Goal: Task Accomplishment & Management: Manage account settings

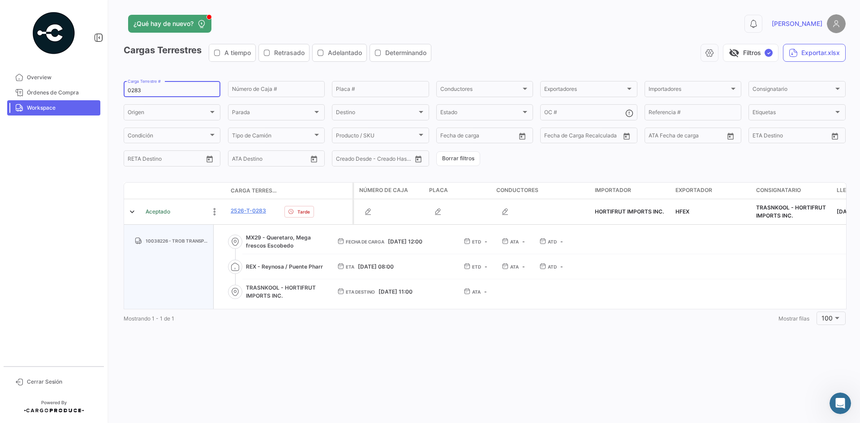
click at [136, 87] on input "0283" at bounding box center [172, 90] width 89 height 6
click at [133, 89] on input "0283" at bounding box center [172, 90] width 89 height 6
type input "0262"
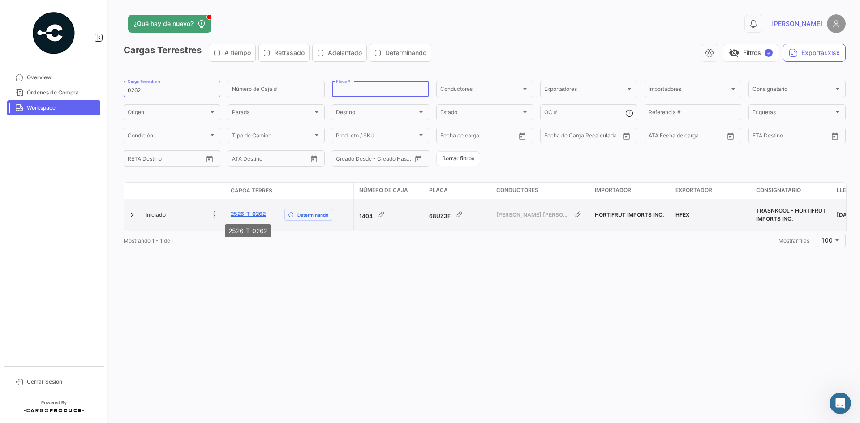
click at [249, 216] on link "2526-T-0262" at bounding box center [248, 214] width 35 height 8
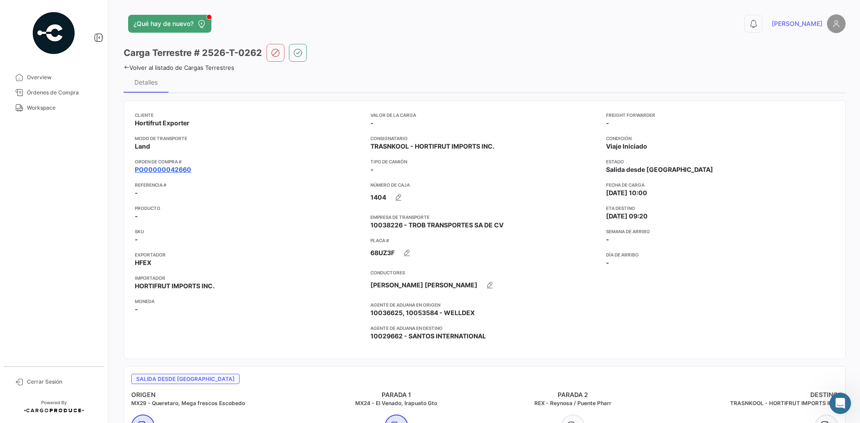
click at [167, 172] on link "PO00000042660" at bounding box center [163, 169] width 56 height 9
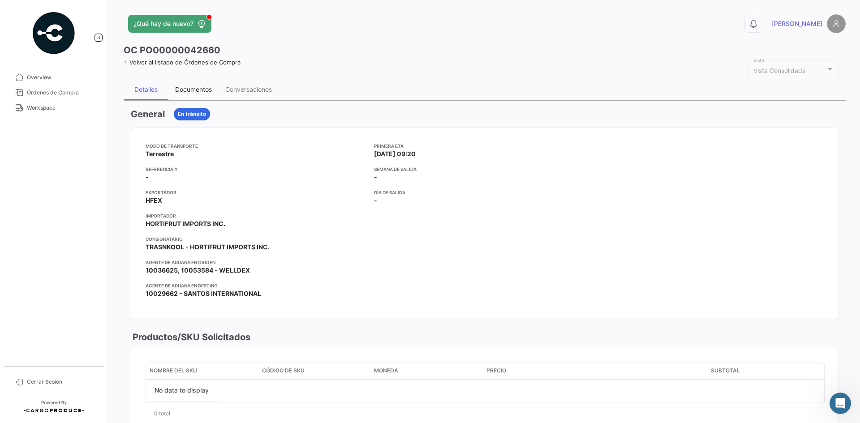
click at [190, 91] on div "Documentos" at bounding box center [193, 90] width 37 height 8
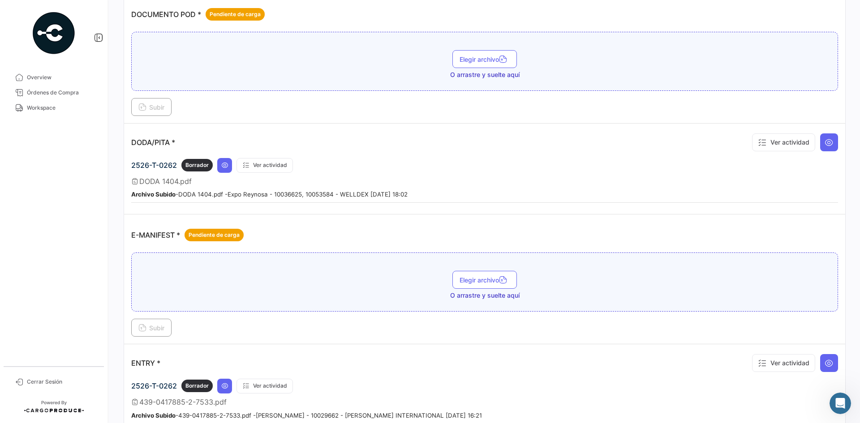
scroll to position [493, 0]
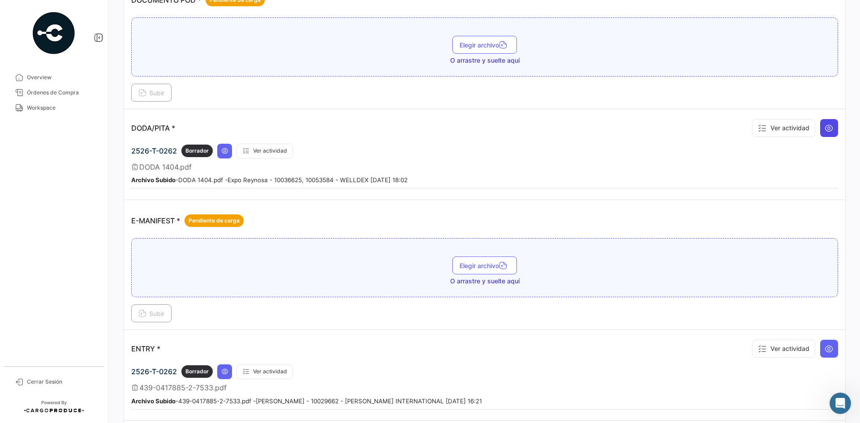
click at [828, 133] on button at bounding box center [829, 128] width 18 height 18
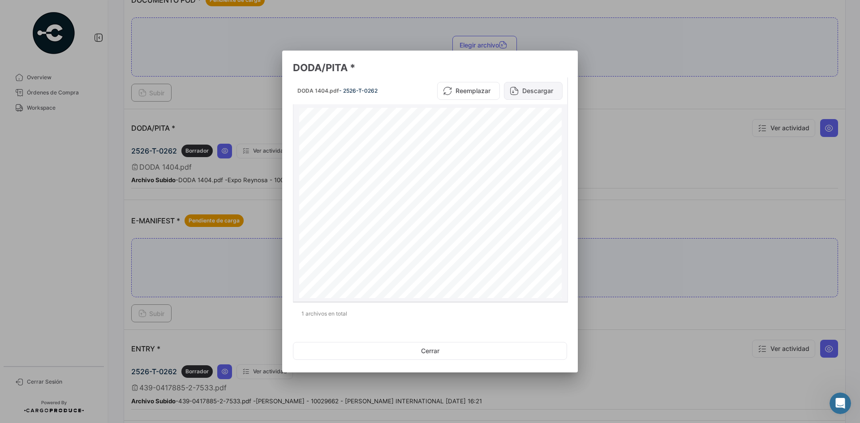
click at [538, 91] on button "Descargar" at bounding box center [533, 91] width 59 height 18
click at [634, 175] on div at bounding box center [430, 211] width 860 height 423
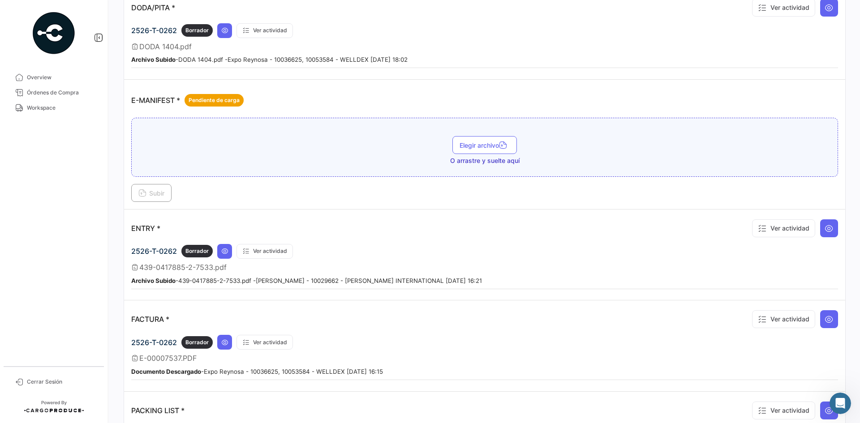
scroll to position [627, 0]
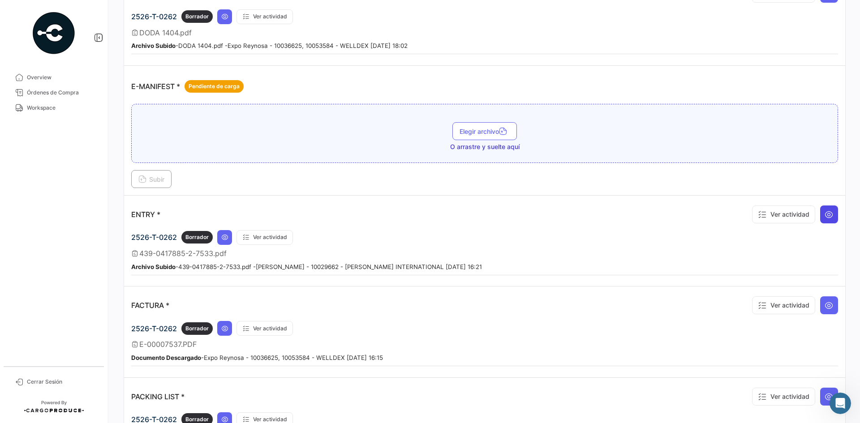
click at [824, 219] on icon at bounding box center [828, 214] width 9 height 9
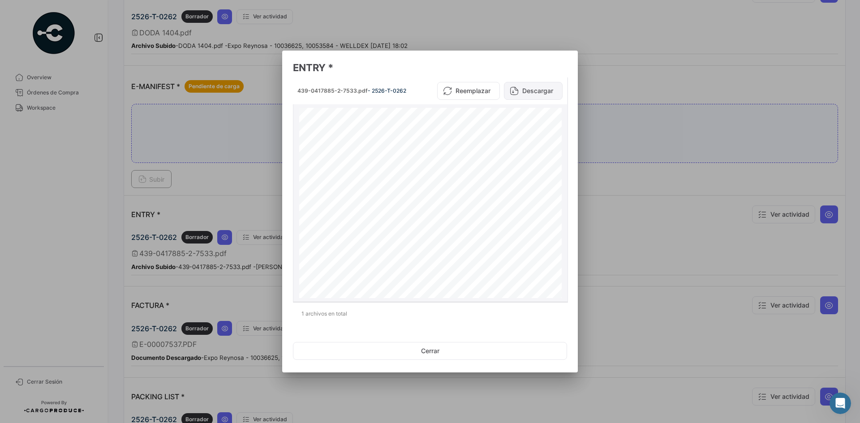
click at [534, 97] on button "Descargar" at bounding box center [533, 91] width 59 height 18
click at [631, 226] on div at bounding box center [430, 211] width 860 height 423
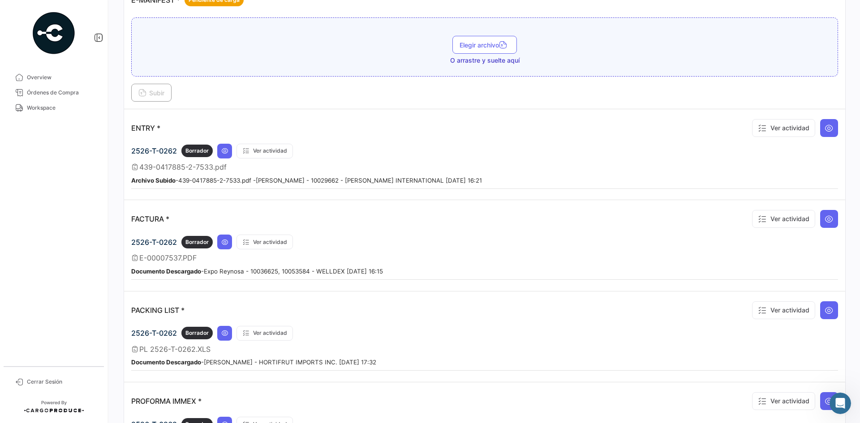
scroll to position [716, 0]
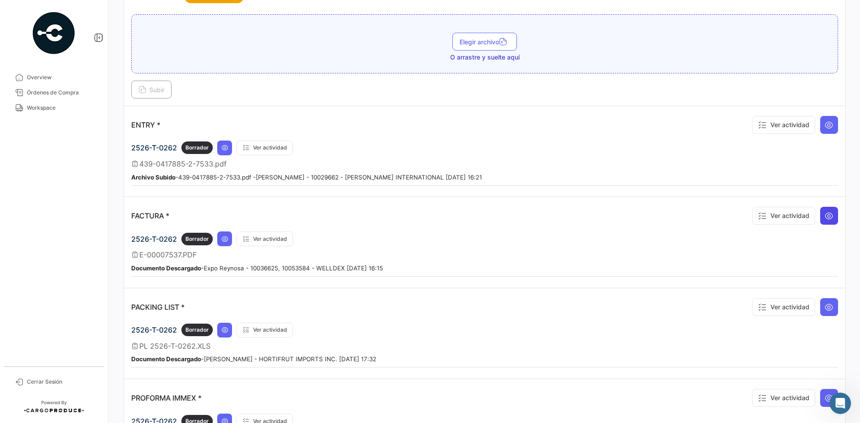
click at [827, 213] on icon at bounding box center [828, 215] width 9 height 9
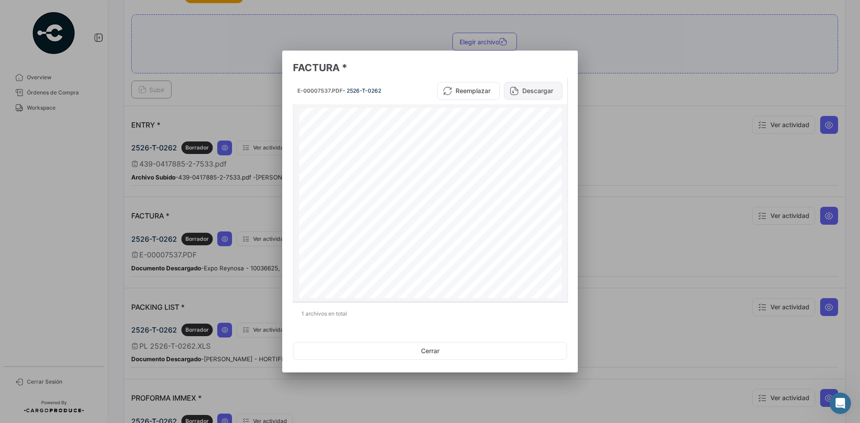
click at [534, 95] on button "Descargar" at bounding box center [533, 91] width 59 height 18
click at [648, 218] on div at bounding box center [430, 211] width 860 height 423
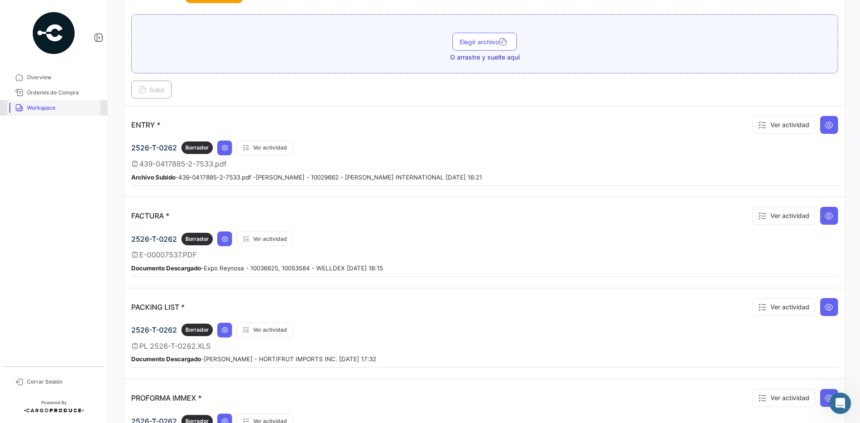
click at [23, 111] on link "Workspace" at bounding box center [53, 107] width 93 height 15
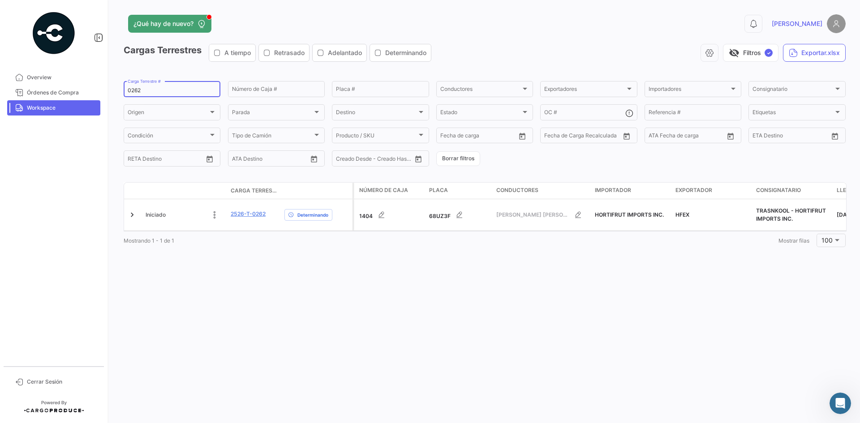
click at [131, 93] on input "0262" at bounding box center [172, 90] width 89 height 6
drag, startPoint x: 156, startPoint y: 91, endPoint x: 62, endPoint y: 101, distance: 94.5
click at [62, 101] on mat-sidenav-container "Overview Órdenes de Compra Workspace Cerrar Sesión ¿Qué hay de nuevo? 0 [PERSON…" at bounding box center [430, 211] width 860 height 423
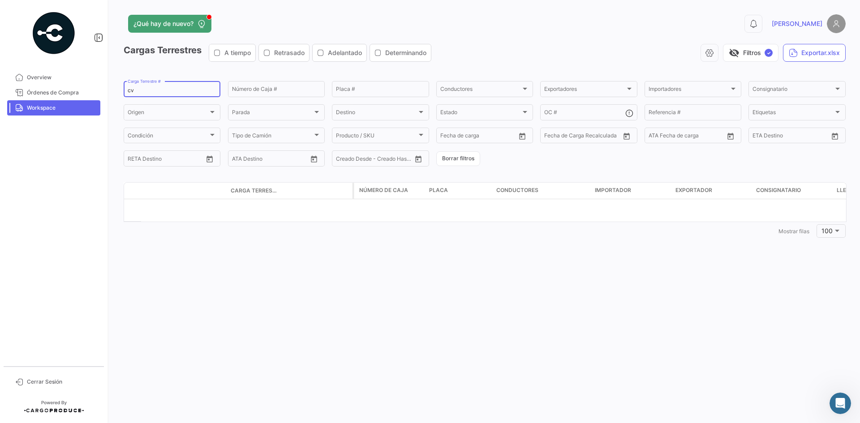
paste input "0271"
type input "0271"
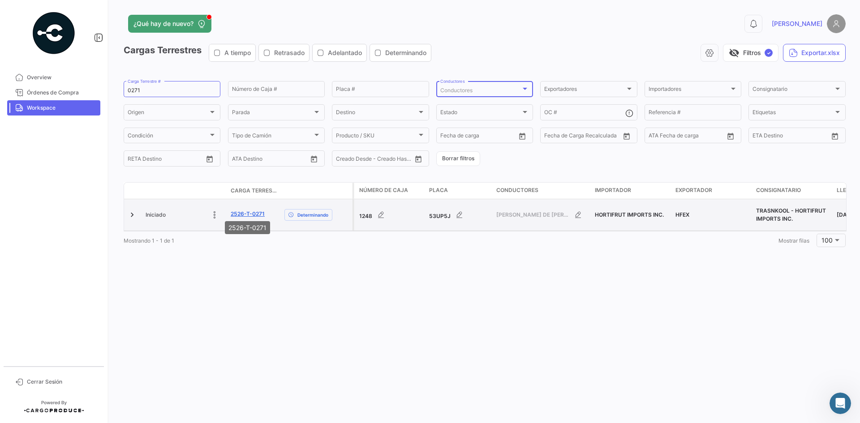
click at [247, 211] on link "2526-T-0271" at bounding box center [248, 214] width 34 height 8
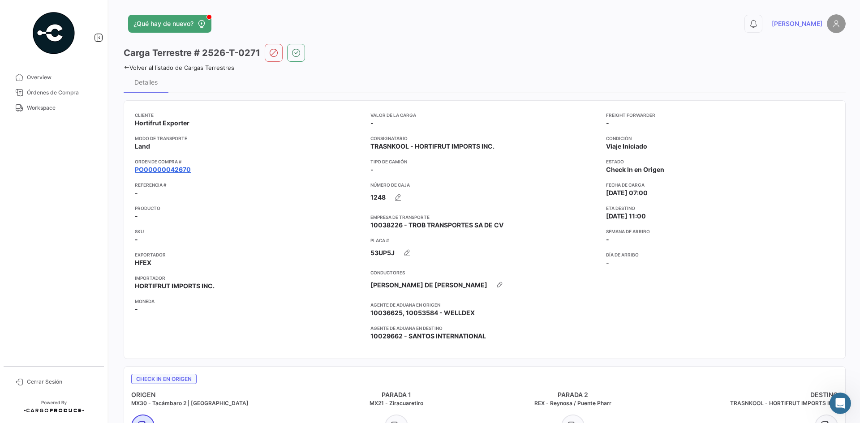
click at [181, 169] on link "PO00000042670" at bounding box center [163, 169] width 56 height 9
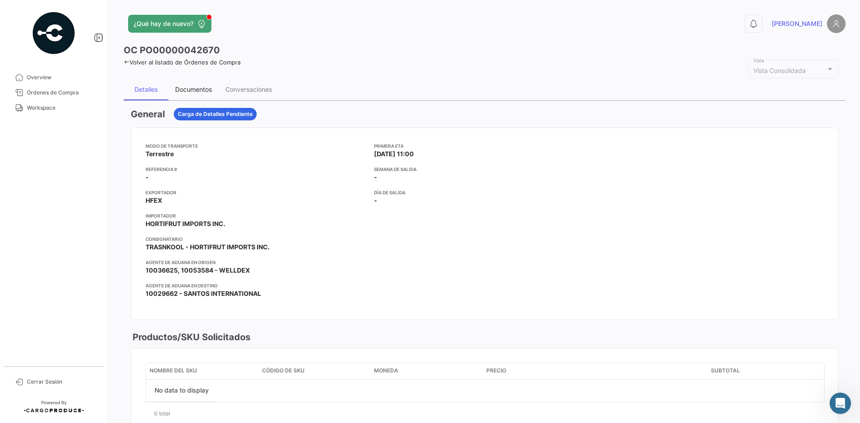
click at [198, 85] on div "Documentos" at bounding box center [193, 89] width 50 height 21
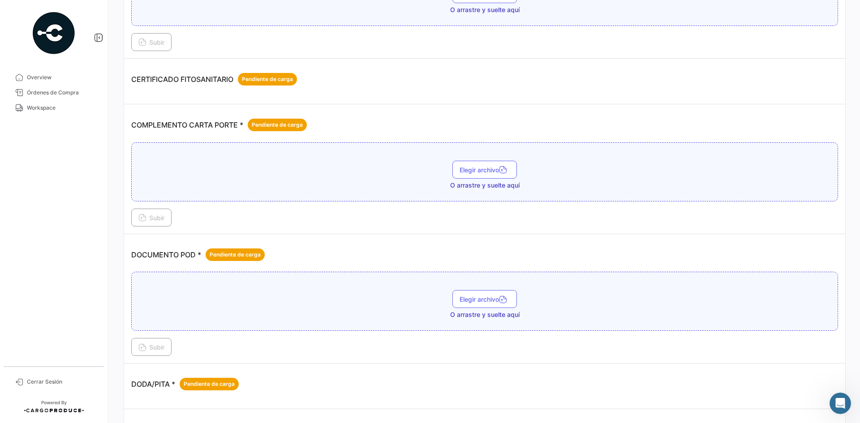
scroll to position [179, 0]
click at [469, 170] on span "Elegir archivo" at bounding box center [484, 171] width 50 height 8
click at [153, 222] on span "Subir" at bounding box center [151, 218] width 26 height 8
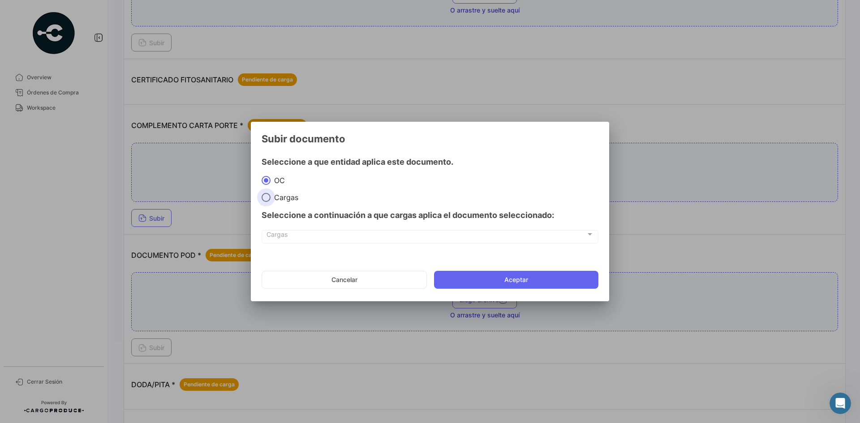
click at [278, 199] on span "Cargas" at bounding box center [284, 197] width 28 height 9
click at [270, 199] on input "Cargas" at bounding box center [265, 197] width 9 height 9
radio input "true"
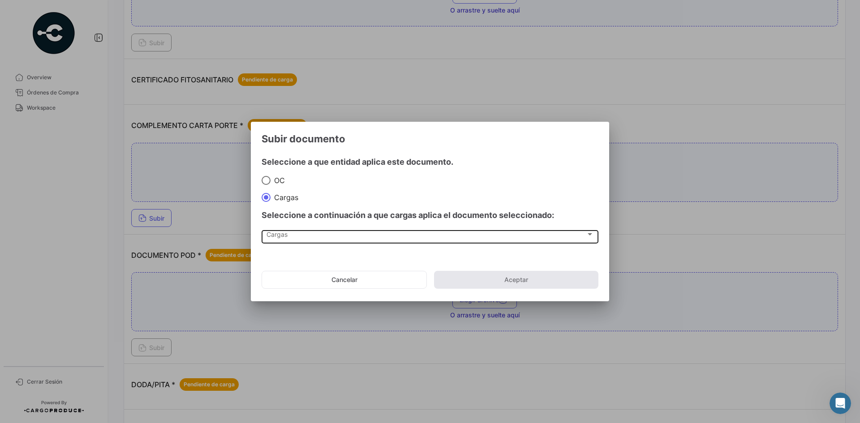
click at [289, 243] on div "Cargas Cargas" at bounding box center [429, 236] width 327 height 15
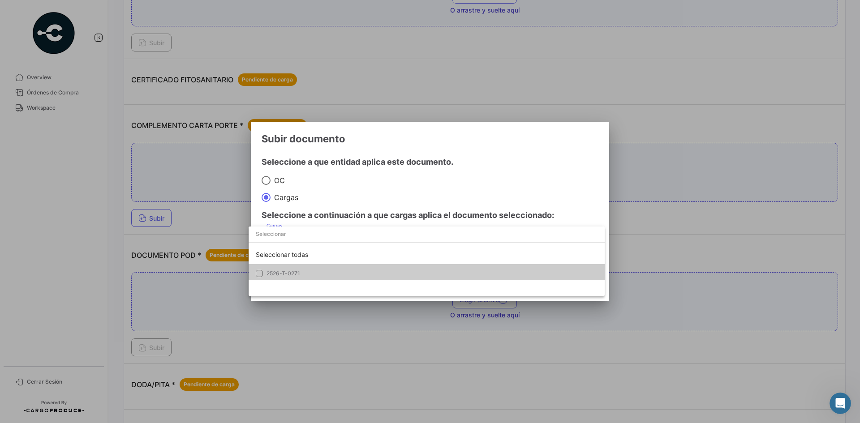
click at [293, 276] on span "2526-T-0271" at bounding box center [283, 273] width 34 height 7
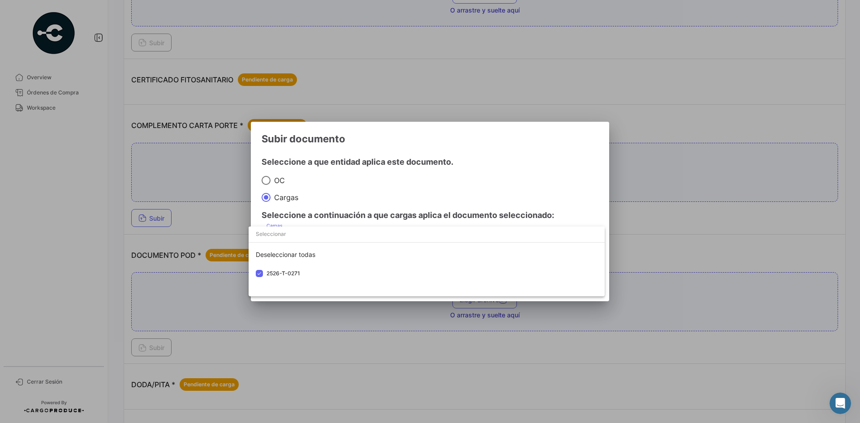
click at [540, 151] on div at bounding box center [430, 211] width 860 height 423
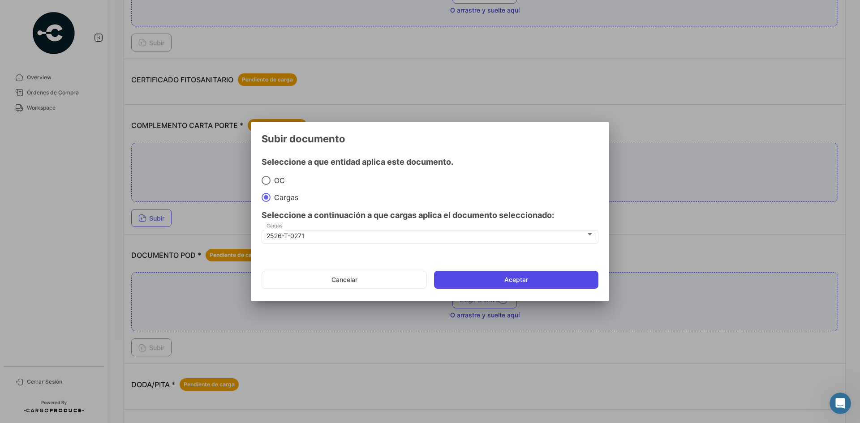
click at [516, 276] on button "Aceptar" at bounding box center [516, 280] width 164 height 18
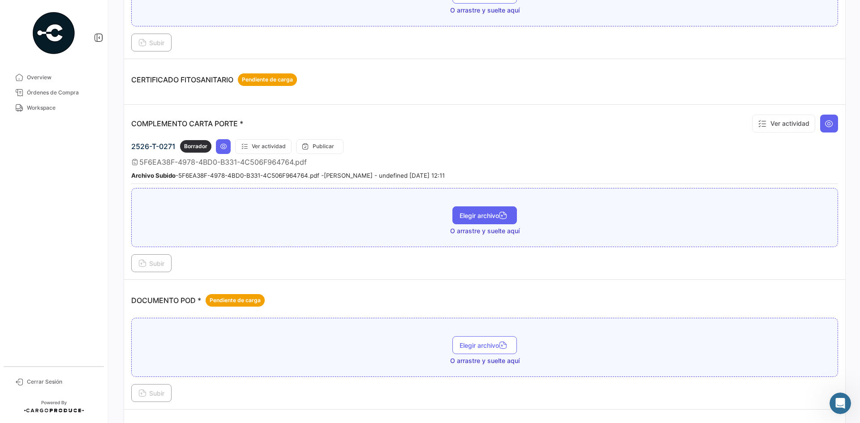
click at [454, 215] on button "Elegir archivo" at bounding box center [484, 215] width 64 height 18
click at [152, 270] on button "Subir" at bounding box center [151, 263] width 40 height 18
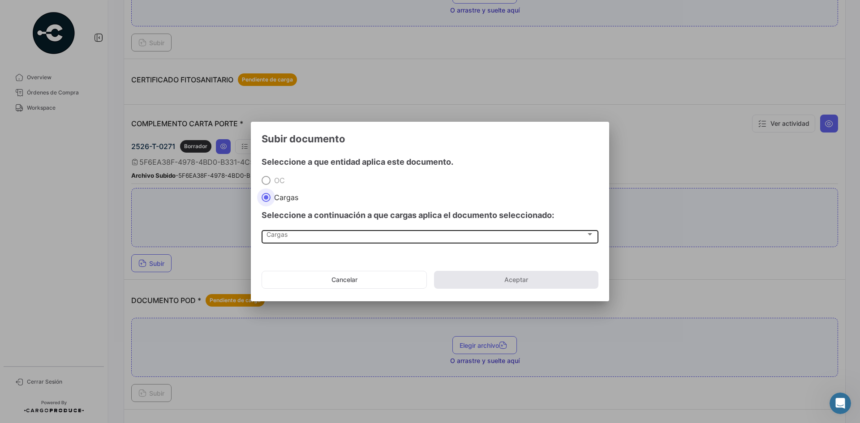
click at [307, 237] on div "Cargas" at bounding box center [425, 236] width 319 height 8
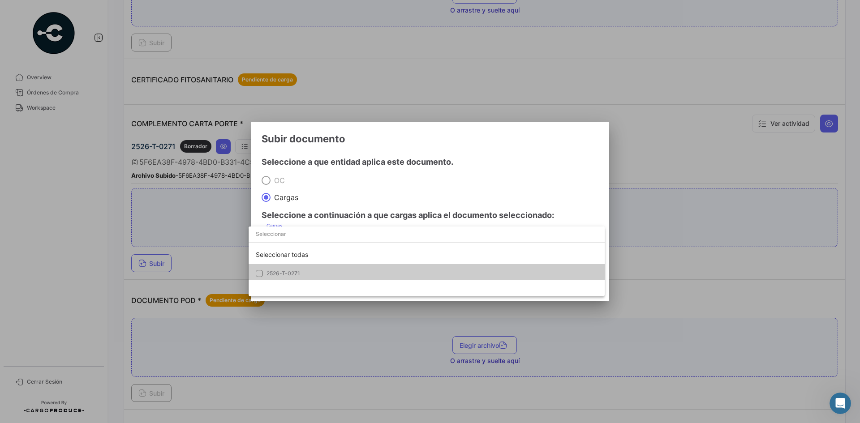
click at [293, 272] on span "2526-T-0271" at bounding box center [283, 273] width 34 height 7
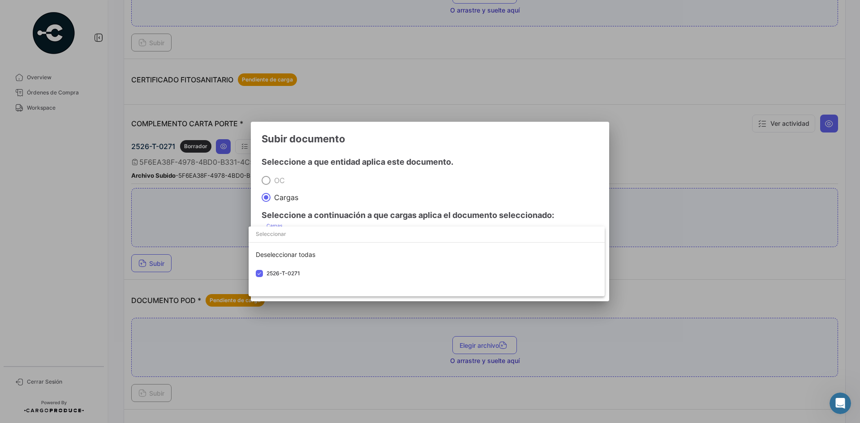
click at [462, 148] on div at bounding box center [430, 211] width 860 height 423
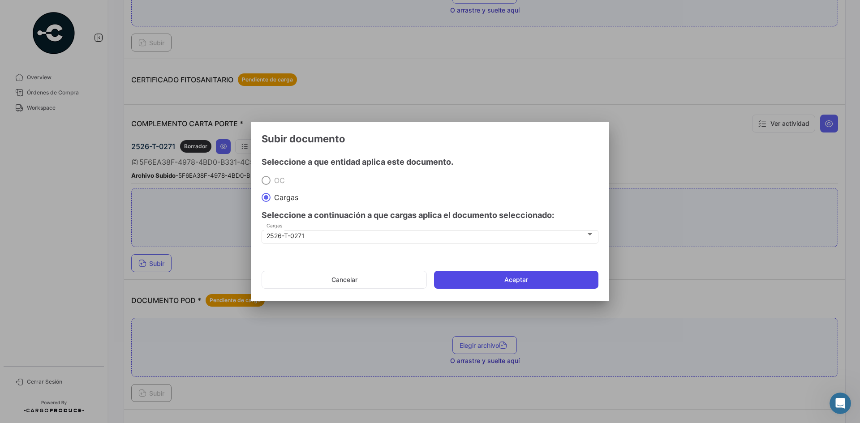
click at [462, 276] on button "Aceptar" at bounding box center [516, 280] width 164 height 18
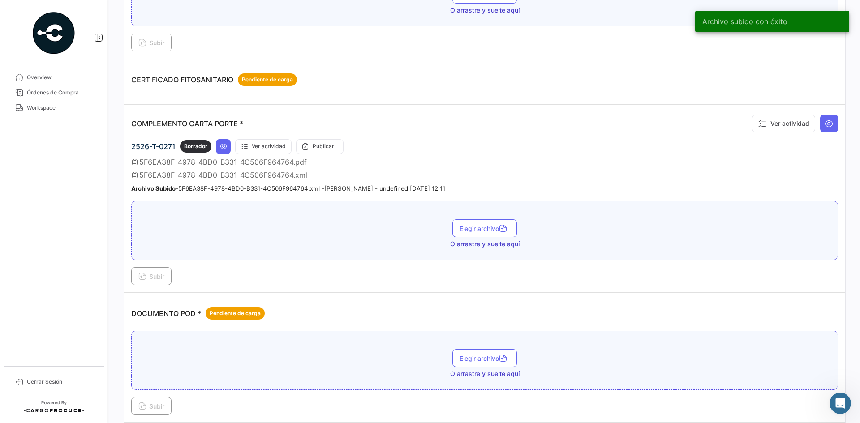
scroll to position [0, 0]
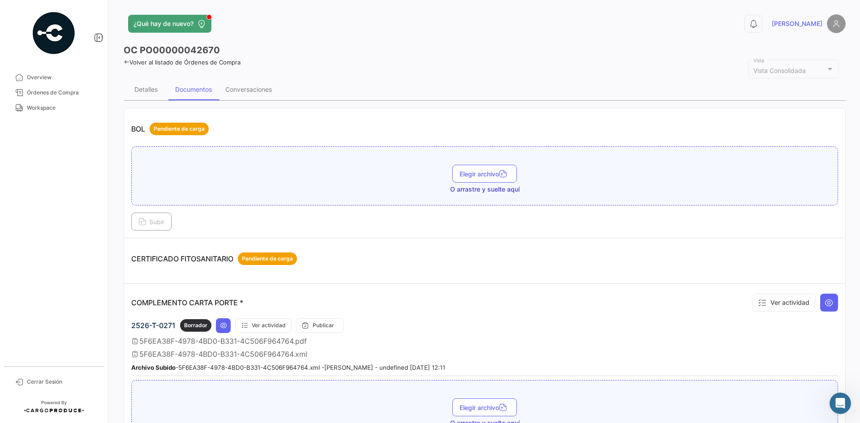
click at [124, 63] on icon at bounding box center [127, 62] width 6 height 6
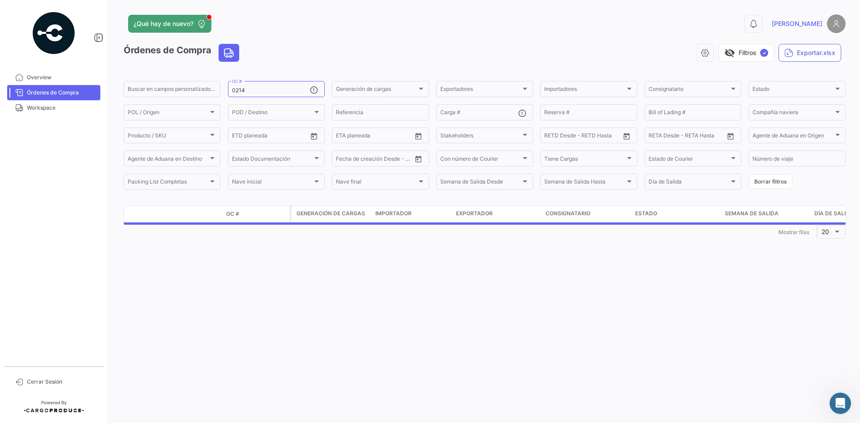
click at [141, 88] on input "Buscar en campos personalizados..." at bounding box center [172, 90] width 89 height 6
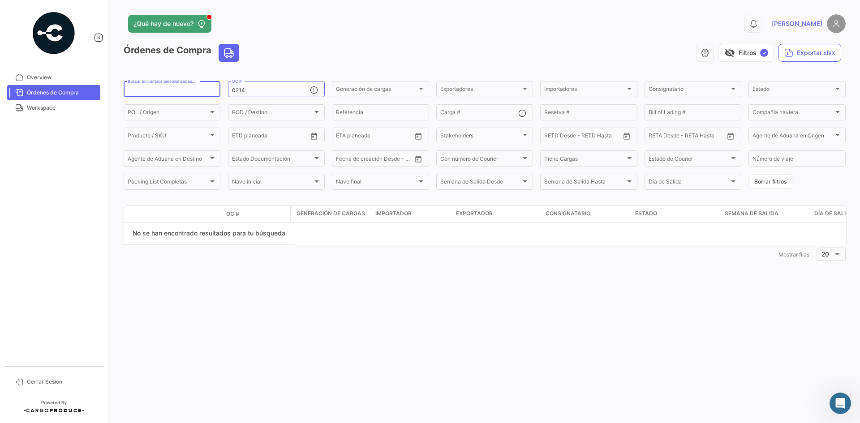
paste input "0271"
type input "0271"
click at [46, 107] on span "Workspace" at bounding box center [62, 108] width 70 height 8
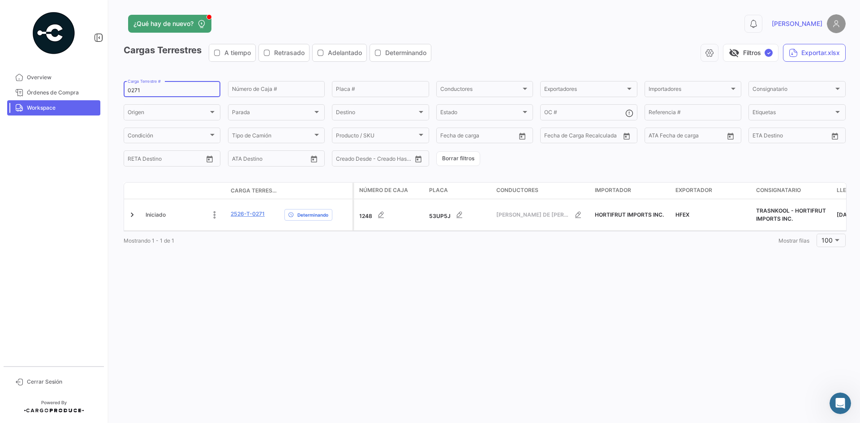
click at [132, 92] on input "0271" at bounding box center [172, 90] width 89 height 6
paste input "62"
type input "0262"
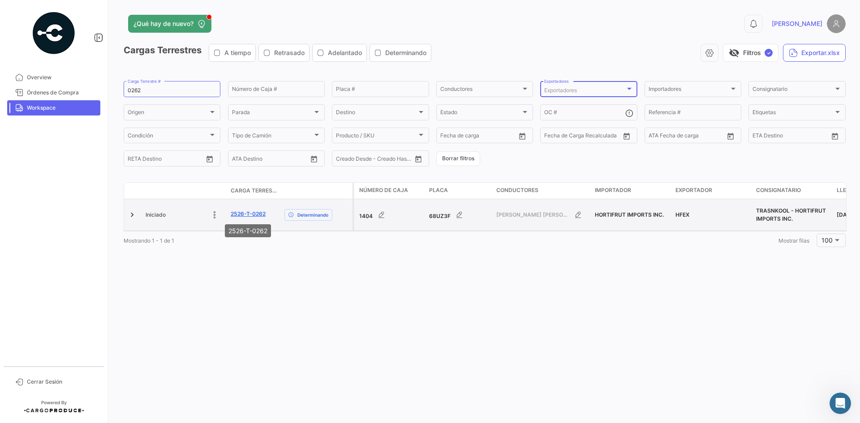
click at [249, 215] on link "2526-T-0262" at bounding box center [248, 214] width 35 height 8
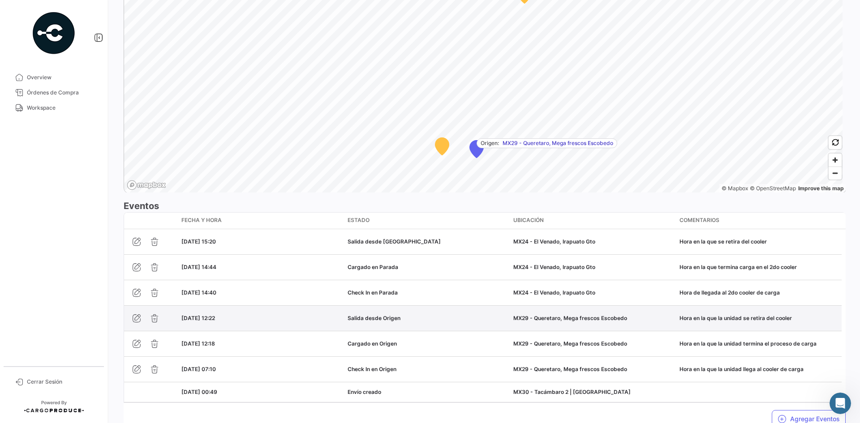
scroll to position [648, 0]
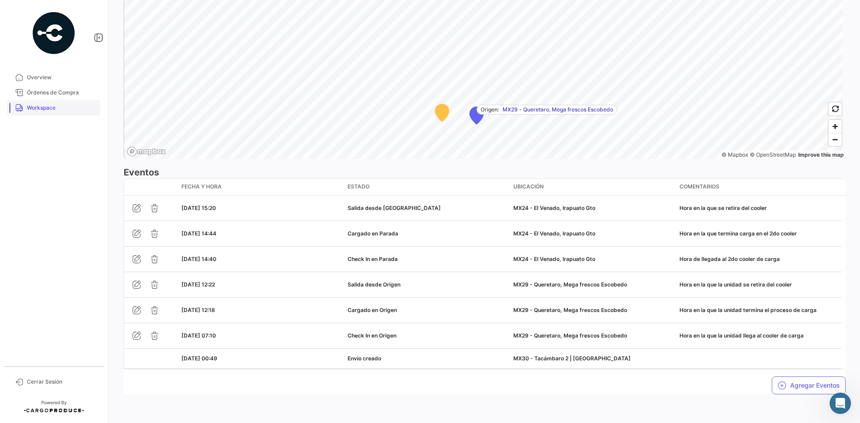
click at [53, 105] on span "Workspace" at bounding box center [62, 108] width 70 height 8
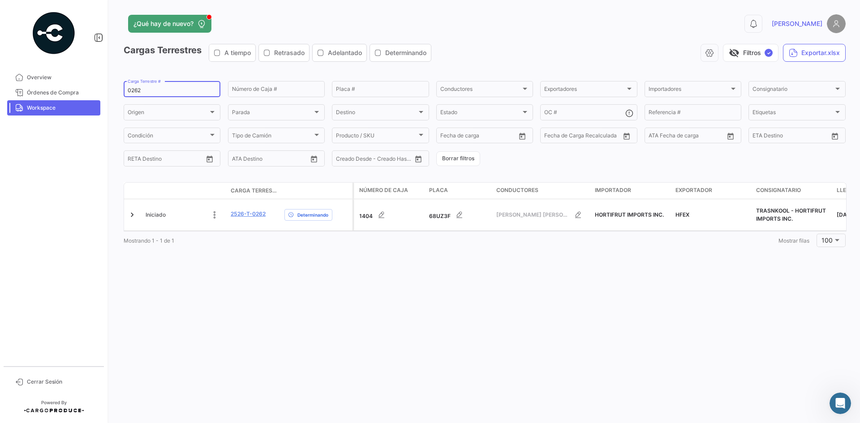
click at [145, 93] on input "0262" at bounding box center [172, 90] width 89 height 6
click at [141, 93] on input "0262" at bounding box center [172, 90] width 89 height 6
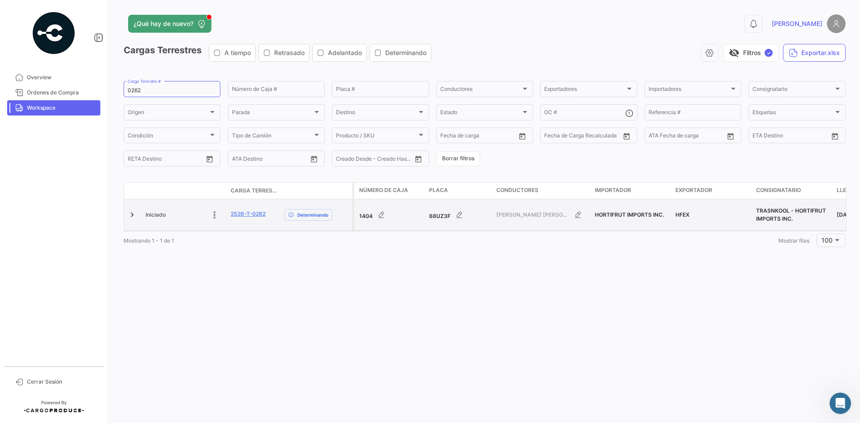
drag, startPoint x: 275, startPoint y: 213, endPoint x: 230, endPoint y: 216, distance: 45.3
click at [230, 216] on datatable-body-cell "2526-T-0262" at bounding box center [254, 214] width 54 height 31
copy link "2526-T-0262"
click at [244, 217] on link "2526-T-0262" at bounding box center [248, 214] width 35 height 8
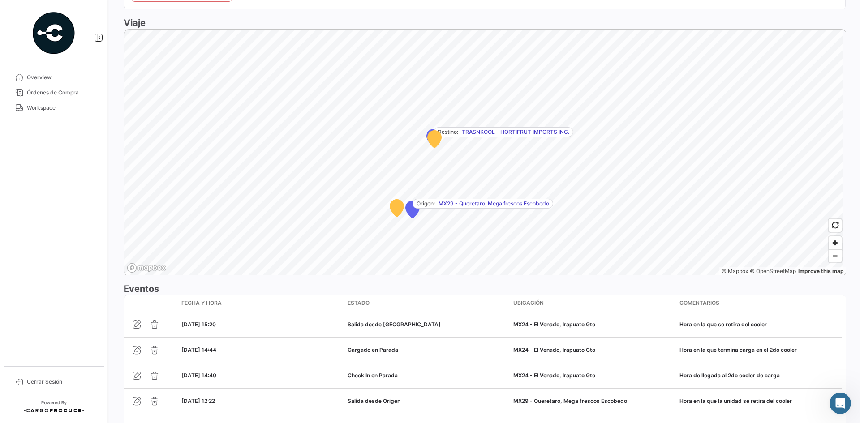
scroll to position [648, 0]
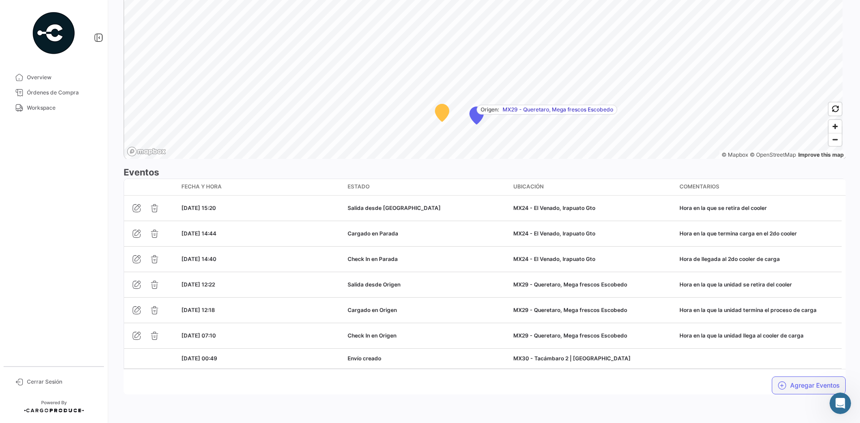
click at [787, 383] on button "Agregar Eventos" at bounding box center [808, 386] width 74 height 18
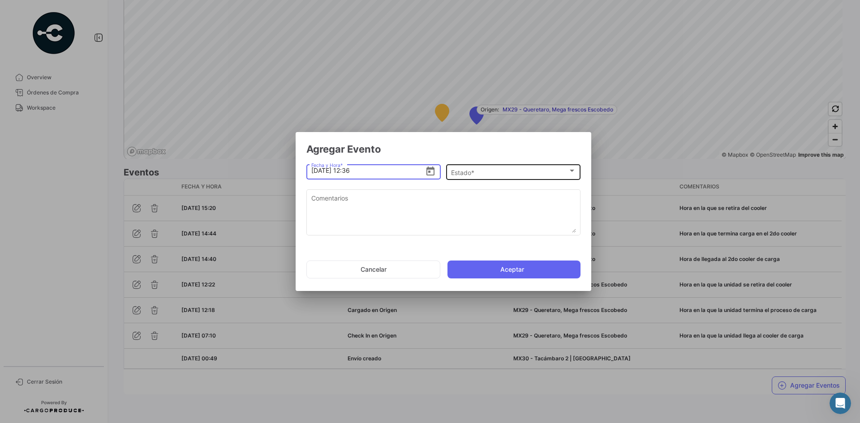
click at [487, 175] on div "Estado *" at bounding box center [509, 173] width 117 height 8
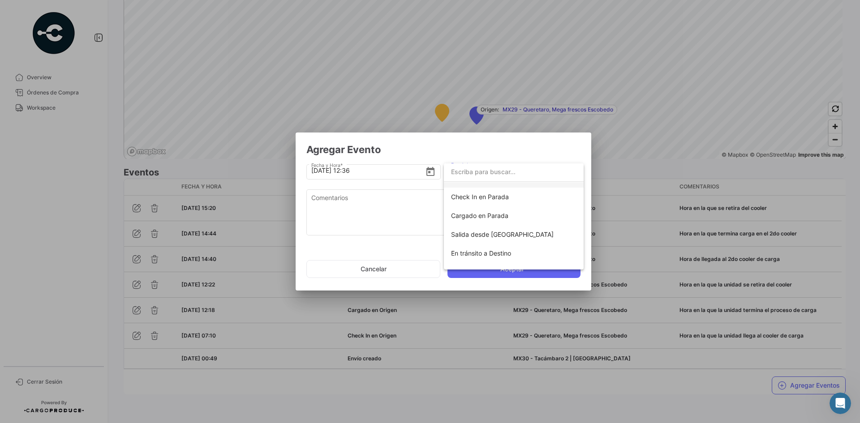
scroll to position [90, 0]
click at [509, 198] on span "Check In en Parada" at bounding box center [513, 196] width 125 height 19
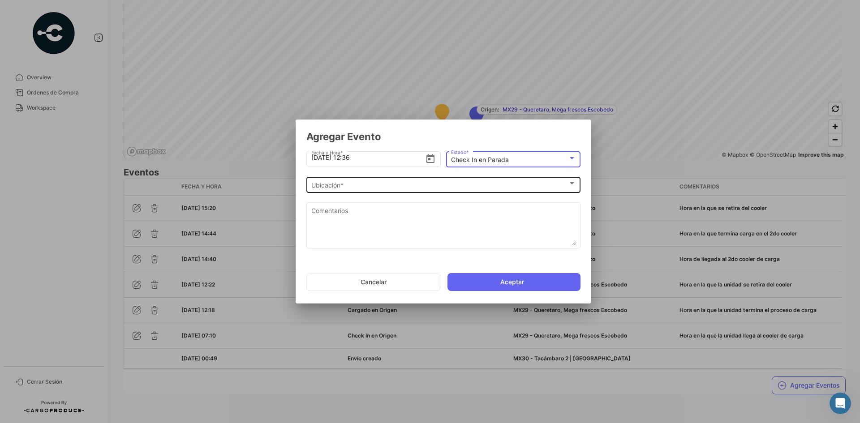
click at [377, 188] on div "Ubicación *" at bounding box center [439, 186] width 257 height 8
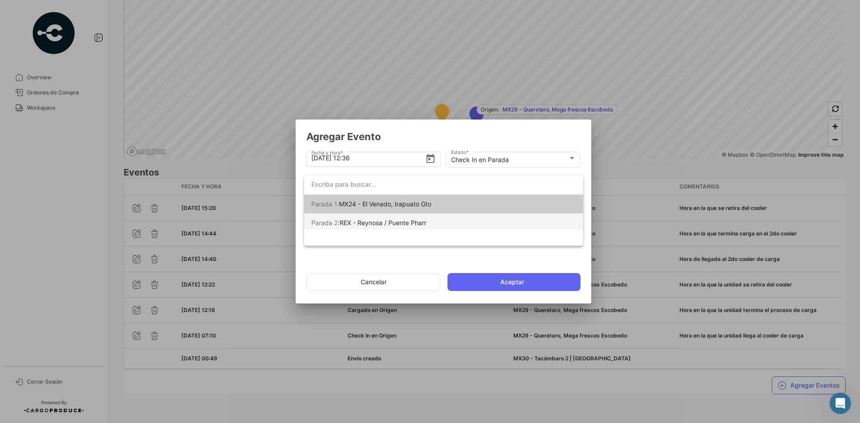
click at [409, 225] on span "REX - Reynosa / Puente Pharr" at bounding box center [382, 223] width 87 height 8
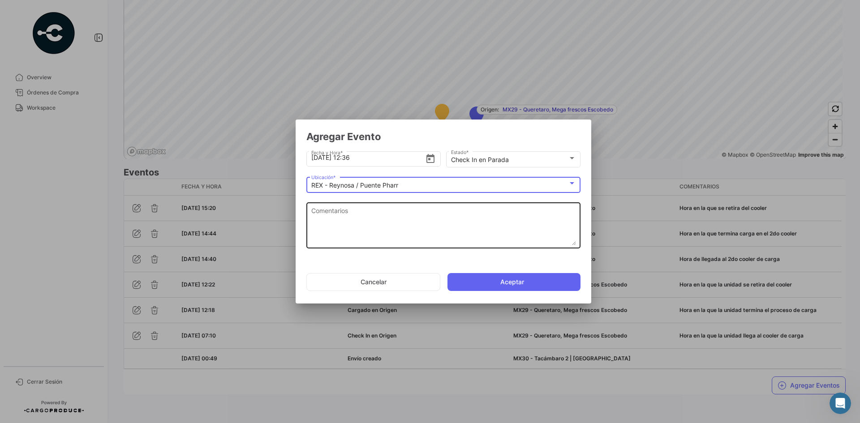
click at [393, 217] on textarea "Comentarios" at bounding box center [443, 225] width 265 height 39
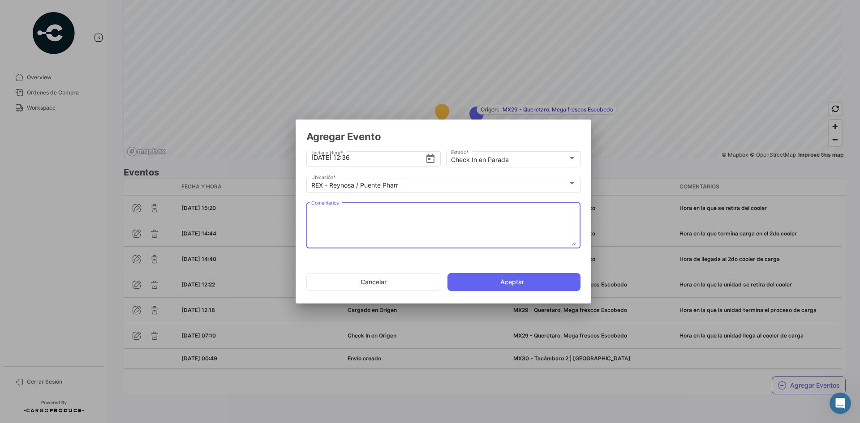
paste textarea "Hora de llegada a frontera"
type textarea "Hora de llegada a frontera"
click at [365, 158] on input "[DATE] 12:36" at bounding box center [368, 157] width 114 height 31
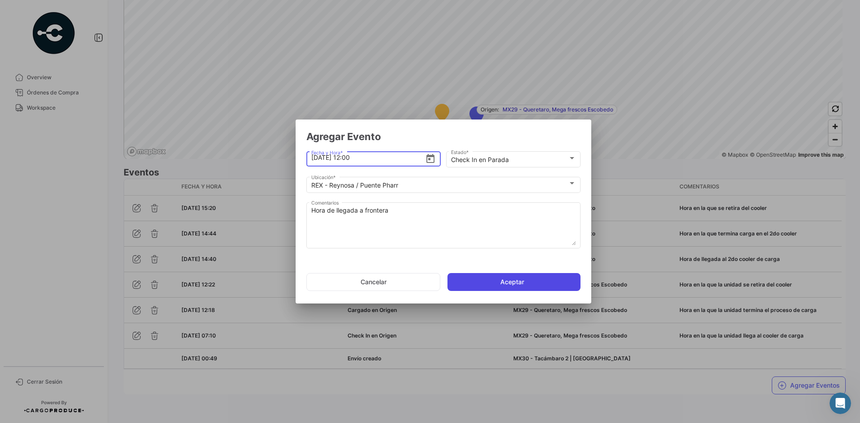
type input "[DATE] 12:00"
click at [488, 284] on button "Aceptar" at bounding box center [513, 282] width 133 height 18
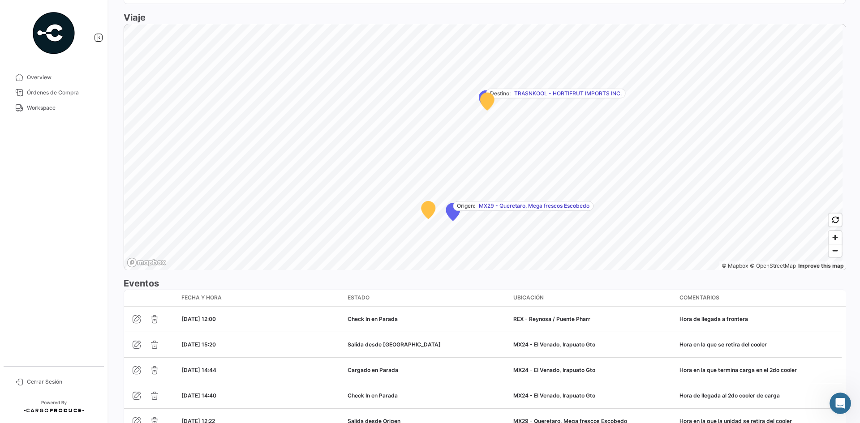
scroll to position [674, 0]
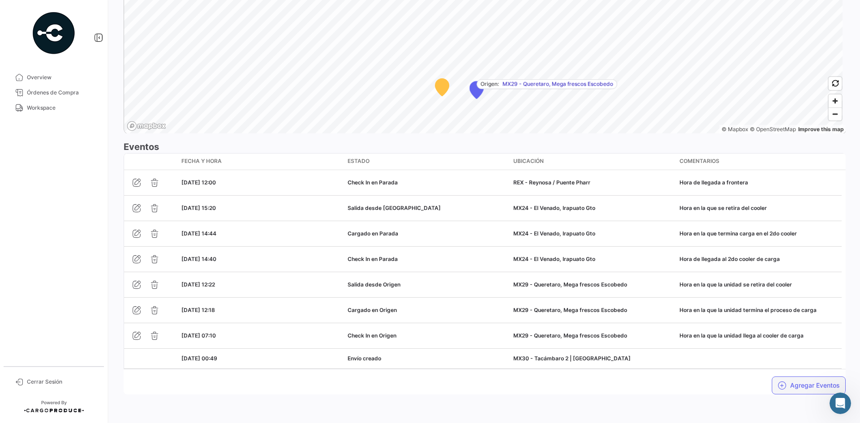
click at [782, 382] on button "Agregar Eventos" at bounding box center [808, 386] width 74 height 18
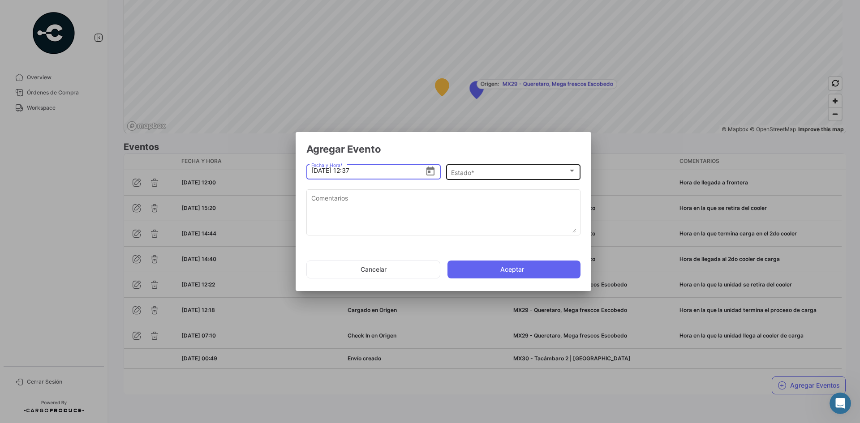
click at [524, 170] on div "Estado *" at bounding box center [509, 173] width 117 height 8
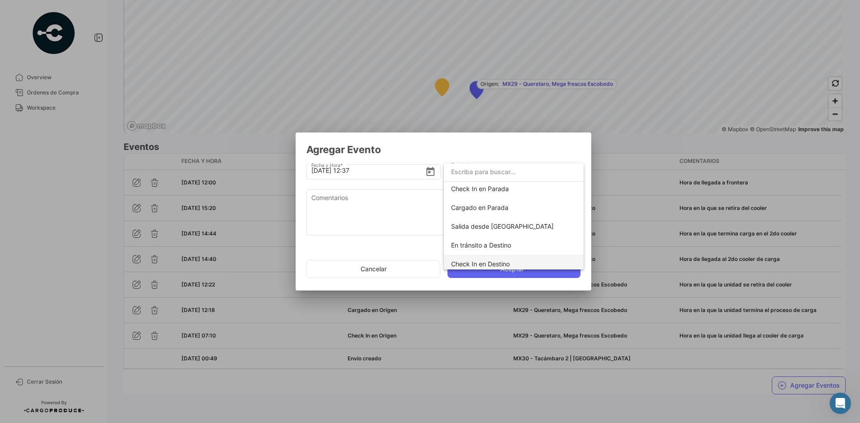
scroll to position [68, 0]
click at [500, 253] on span "Salida desde [GEOGRAPHIC_DATA]" at bounding box center [502, 256] width 103 height 8
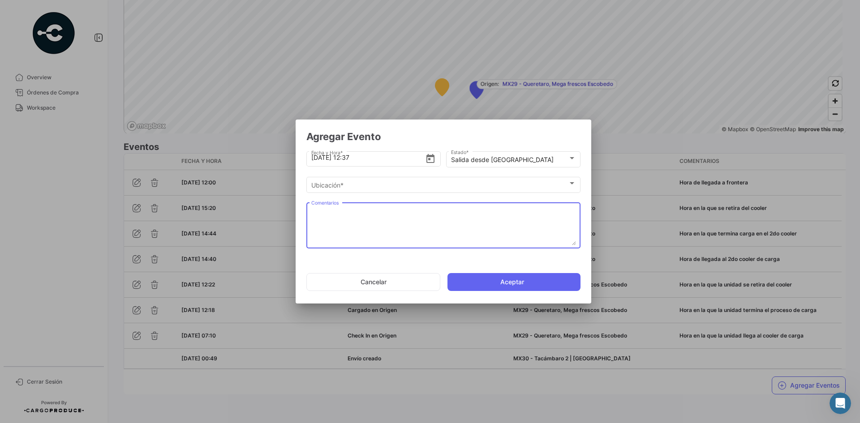
click at [382, 213] on textarea "Comentarios" at bounding box center [443, 225] width 265 height 39
paste textarea "Hora de salida a cruce"
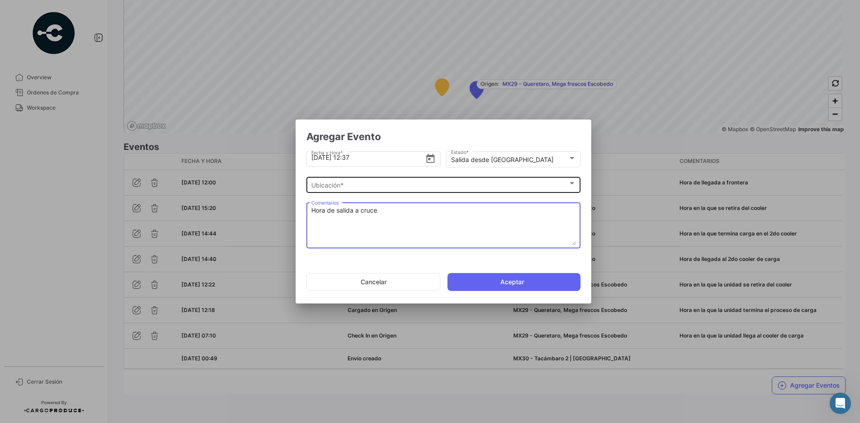
type textarea "Hora de salida a cruce"
click at [370, 185] on div "Ubicación *" at bounding box center [439, 186] width 257 height 8
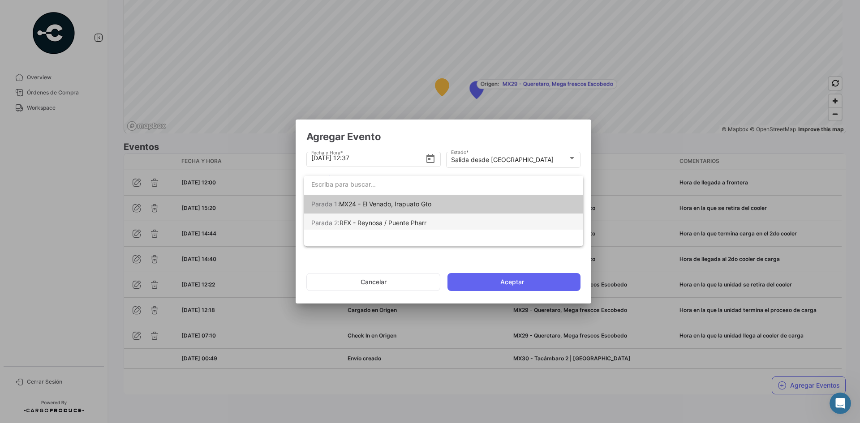
click at [381, 225] on span "REX - Reynosa / Puente Pharr" at bounding box center [382, 223] width 87 height 8
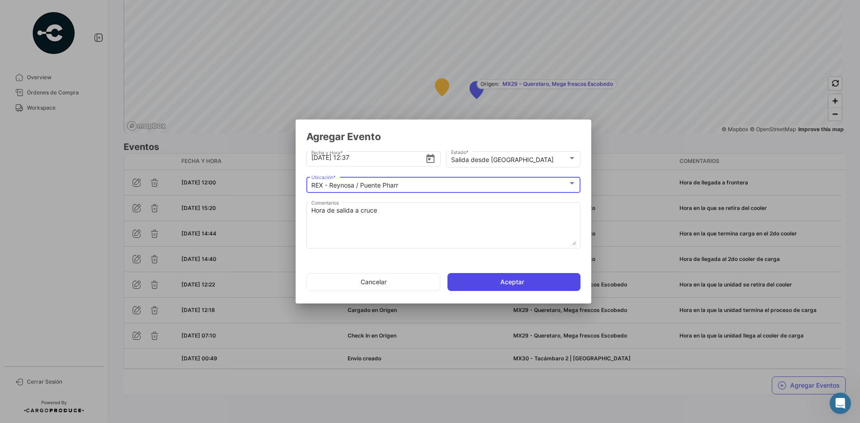
click at [489, 285] on button "Aceptar" at bounding box center [513, 282] width 133 height 18
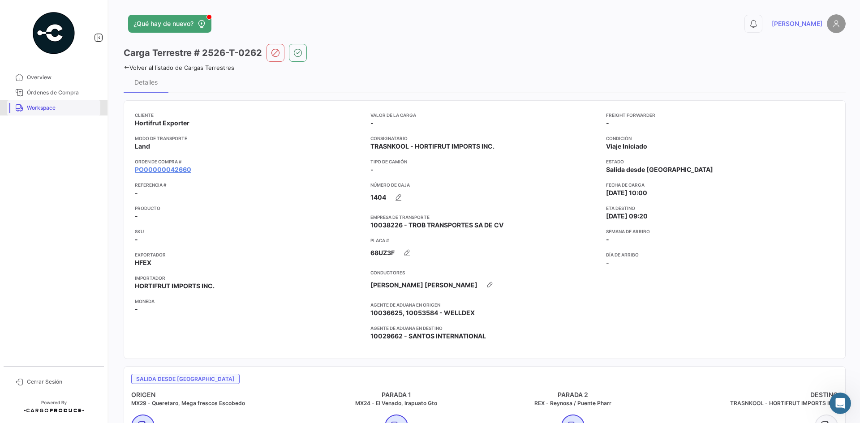
click at [45, 113] on link "Workspace" at bounding box center [53, 107] width 93 height 15
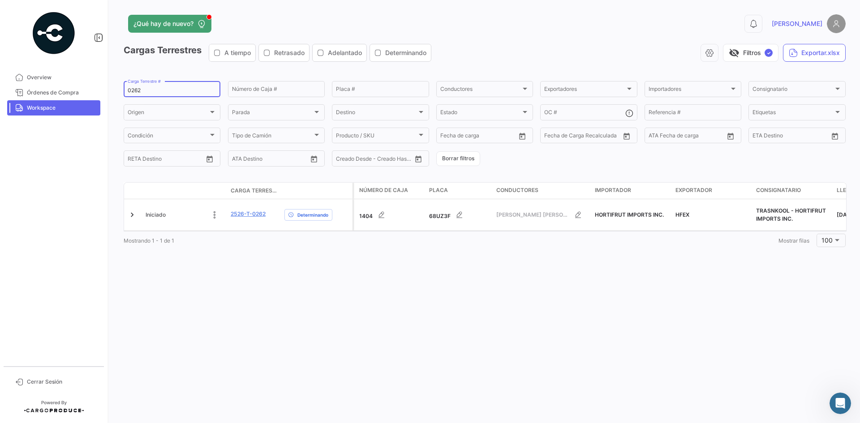
click at [141, 90] on input "0262" at bounding box center [172, 90] width 89 height 6
paste input "71"
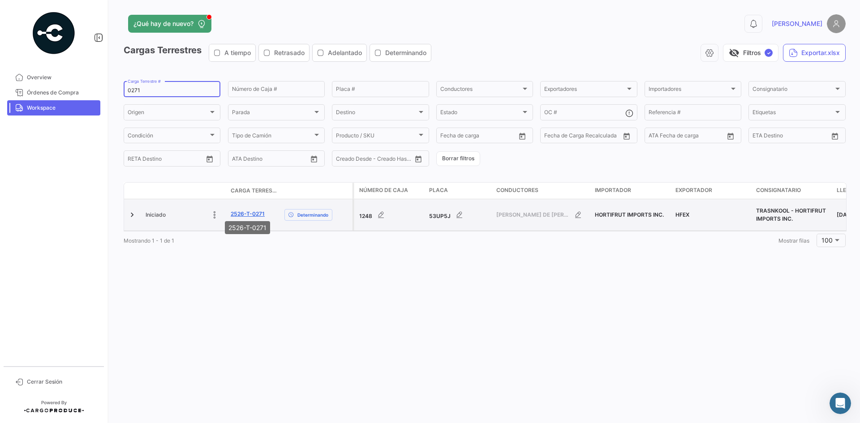
type input "0271"
click at [258, 210] on link "2526-T-0271" at bounding box center [248, 214] width 34 height 8
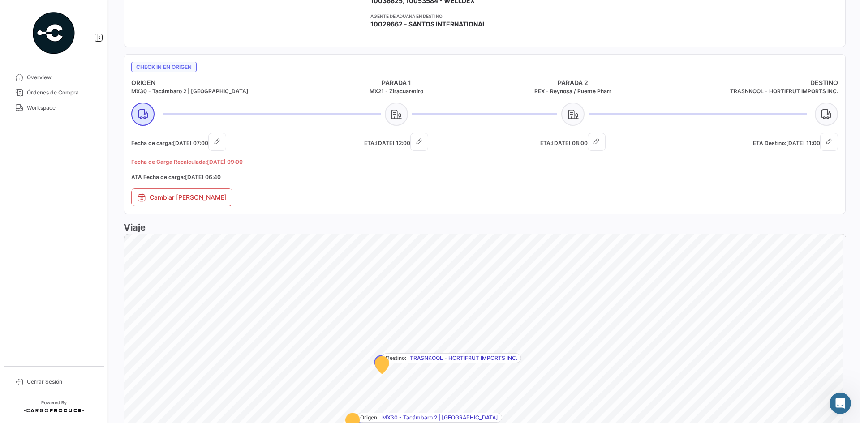
scroll to position [505, 0]
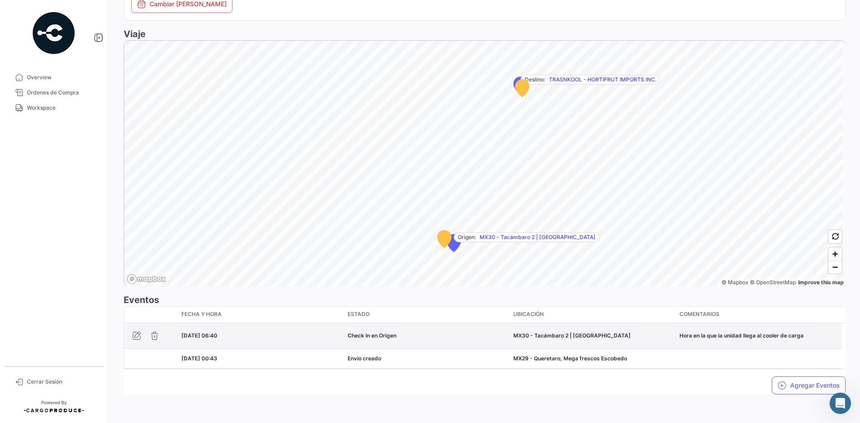
click at [550, 337] on div "MX30 - Tacámbaro 2 | [GEOGRAPHIC_DATA]" at bounding box center [592, 336] width 159 height 8
click at [137, 337] on icon "button" at bounding box center [136, 335] width 9 height 9
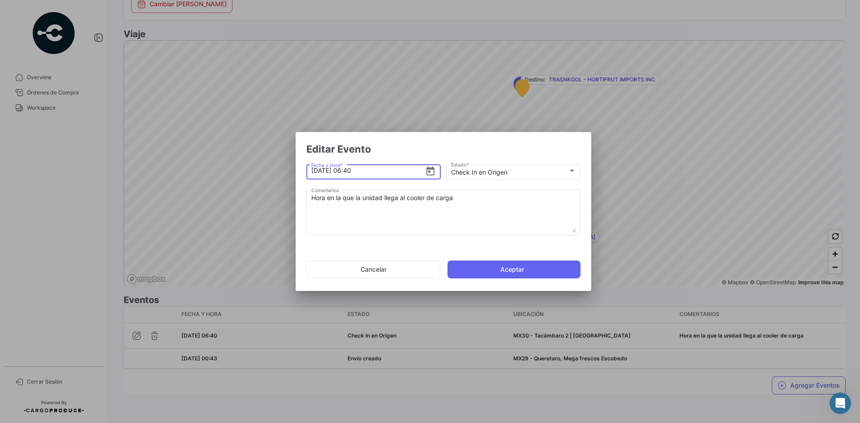
click at [352, 169] on input "[DATE] 06:40" at bounding box center [368, 170] width 114 height 31
type input "[DATE] 12:00"
click at [505, 270] on button "Aceptar" at bounding box center [513, 270] width 133 height 18
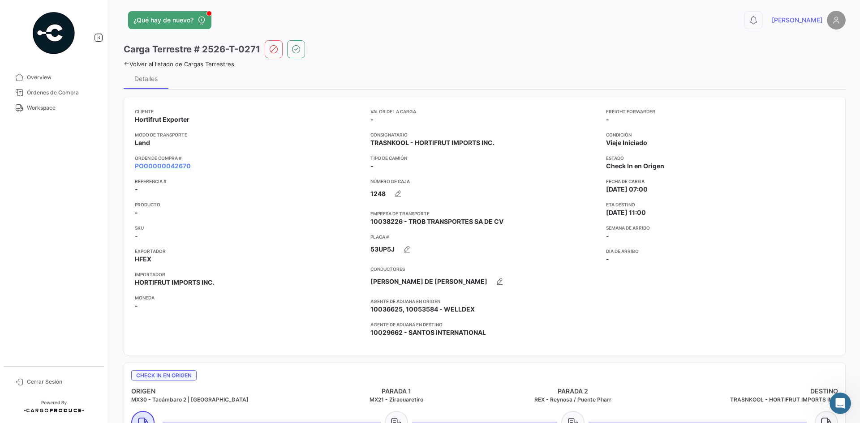
scroll to position [0, 0]
